Goal: Information Seeking & Learning: Learn about a topic

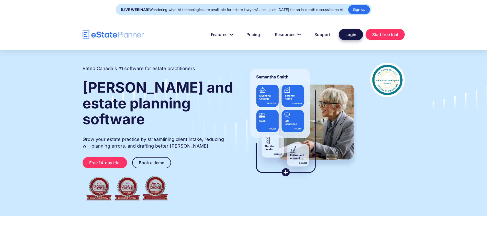
click at [353, 31] on link "Login" at bounding box center [351, 34] width 24 height 11
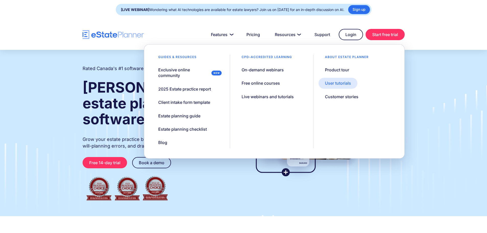
click at [342, 80] on div "User tutorials" at bounding box center [338, 83] width 26 height 6
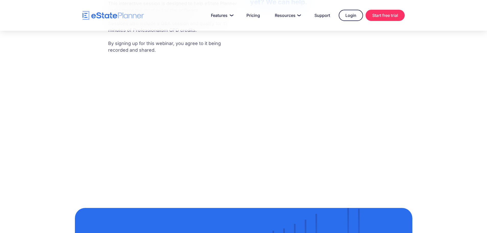
scroll to position [230, 0]
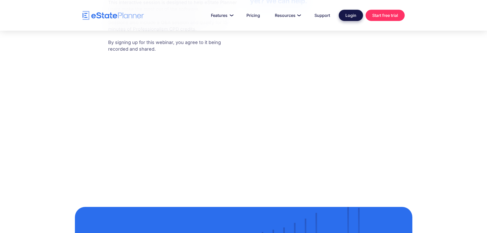
click at [339, 16] on link "Login" at bounding box center [351, 15] width 24 height 11
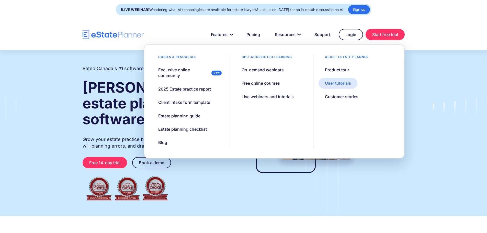
click at [344, 85] on div "User tutorials" at bounding box center [338, 83] width 26 height 6
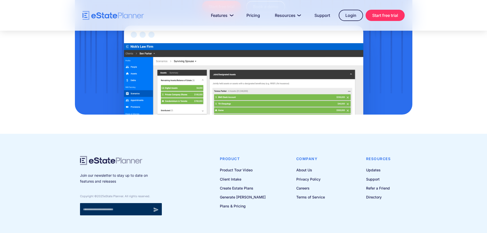
scroll to position [525, 0]
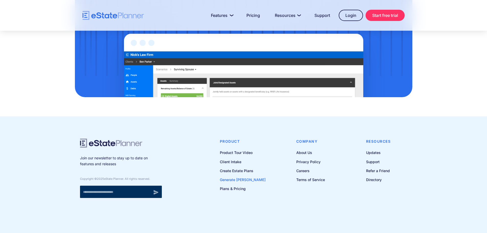
click at [241, 181] on link "Generate [PERSON_NAME]" at bounding box center [243, 179] width 46 height 6
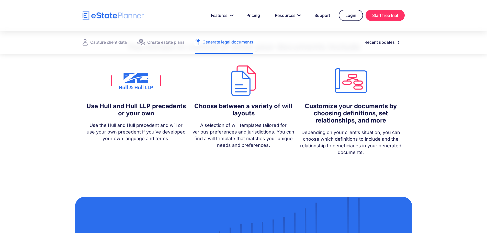
scroll to position [435, 0]
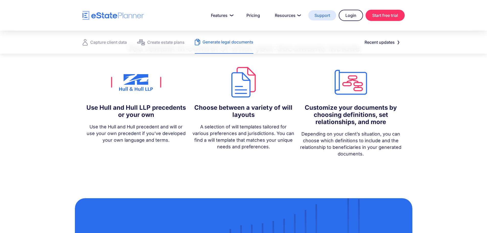
click at [326, 16] on link "Support" at bounding box center [322, 15] width 28 height 10
